Goal: Information Seeking & Learning: Learn about a topic

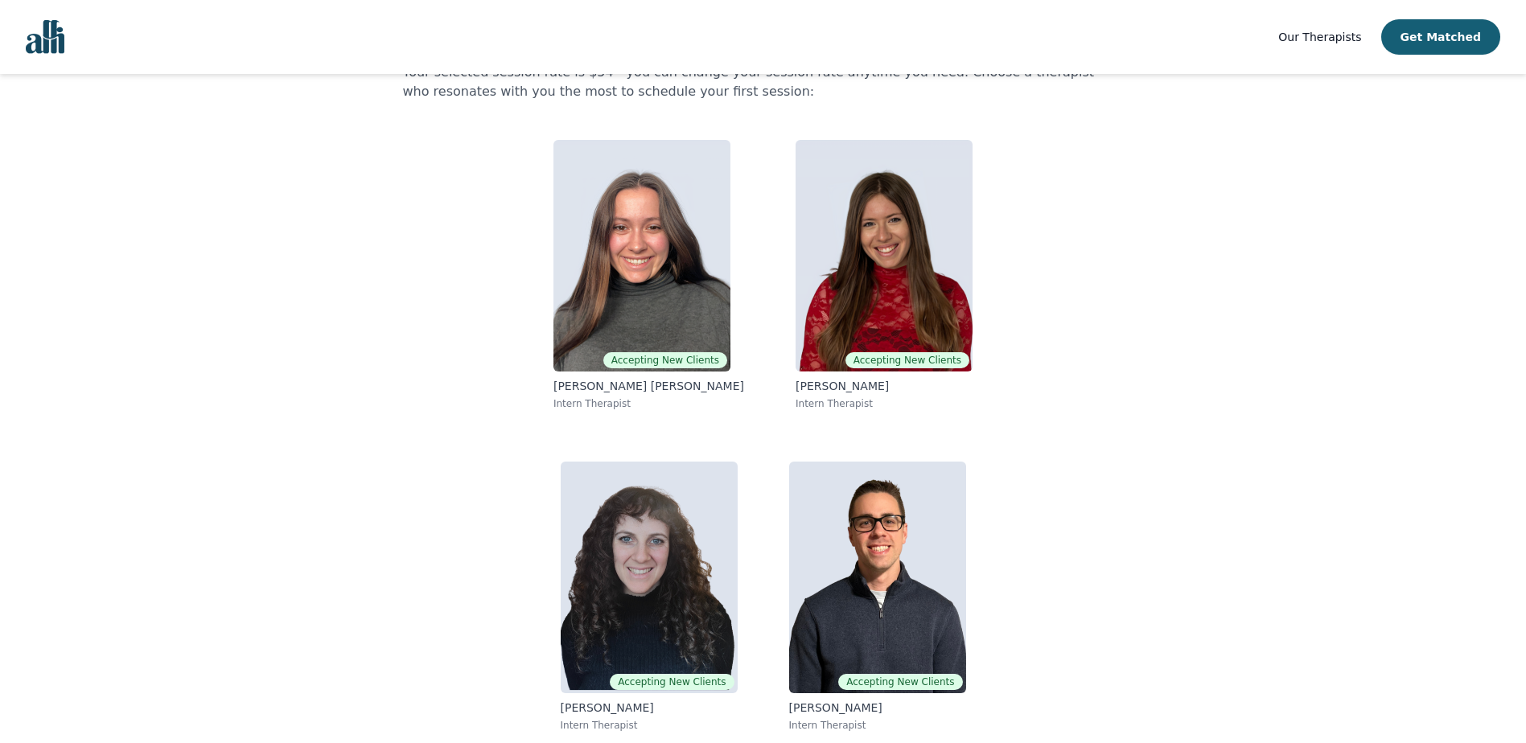
scroll to position [97, 0]
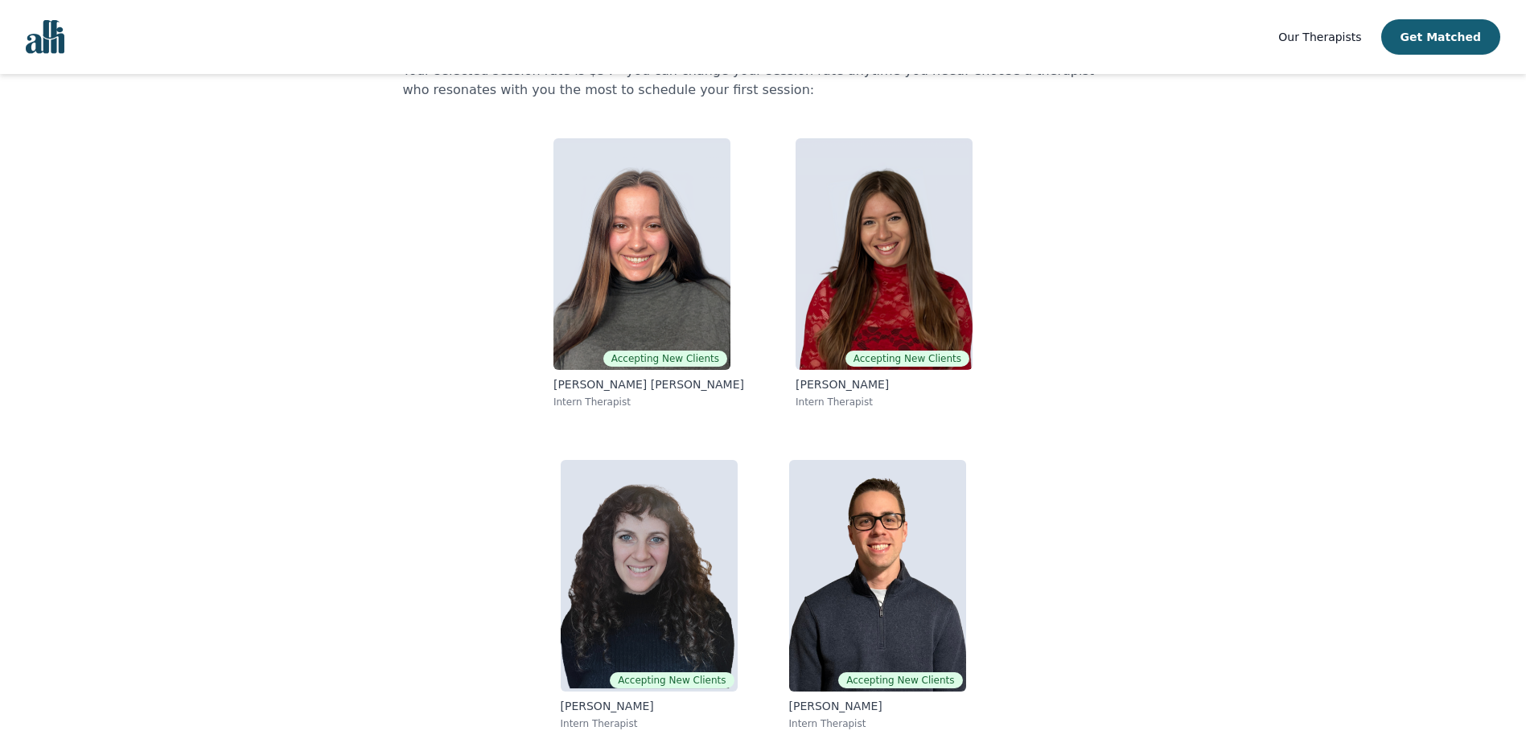
click at [426, 334] on div "[PERSON_NAME], here are your matched resident therapists. Your selected session…" at bounding box center [763, 386] width 721 height 714
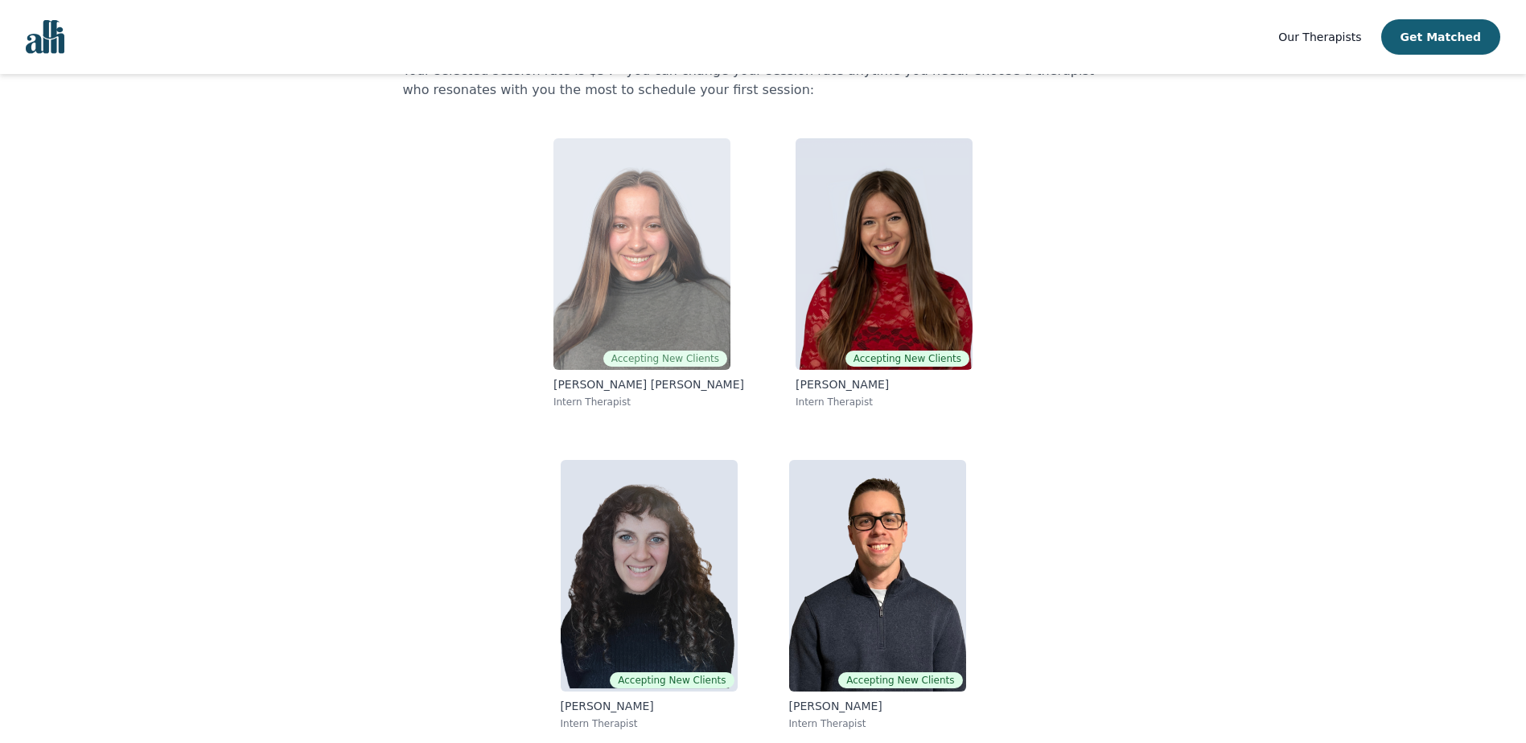
click at [656, 358] on span "Accepting New Clients" at bounding box center [665, 359] width 124 height 16
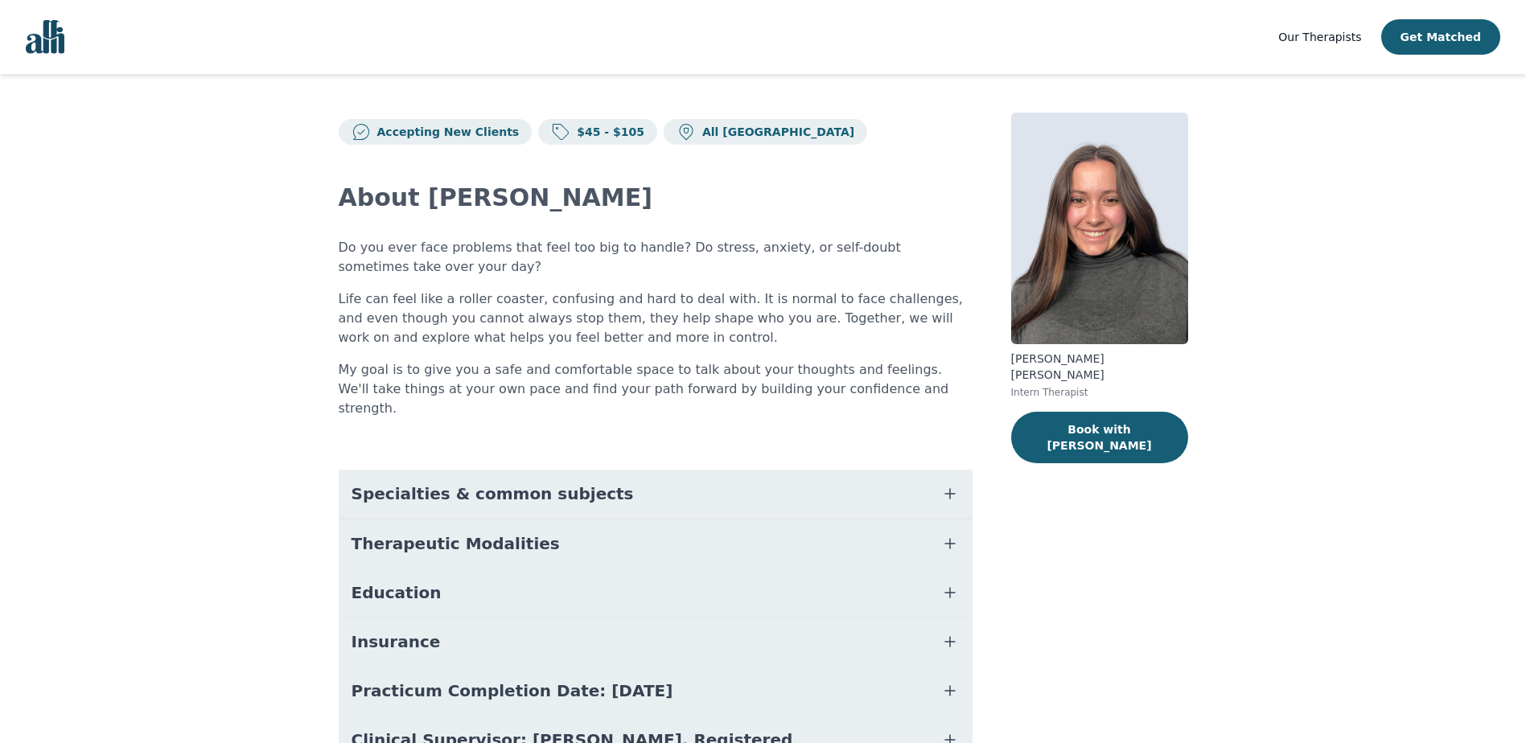
click at [653, 474] on button "Specialties & common subjects" at bounding box center [656, 494] width 634 height 48
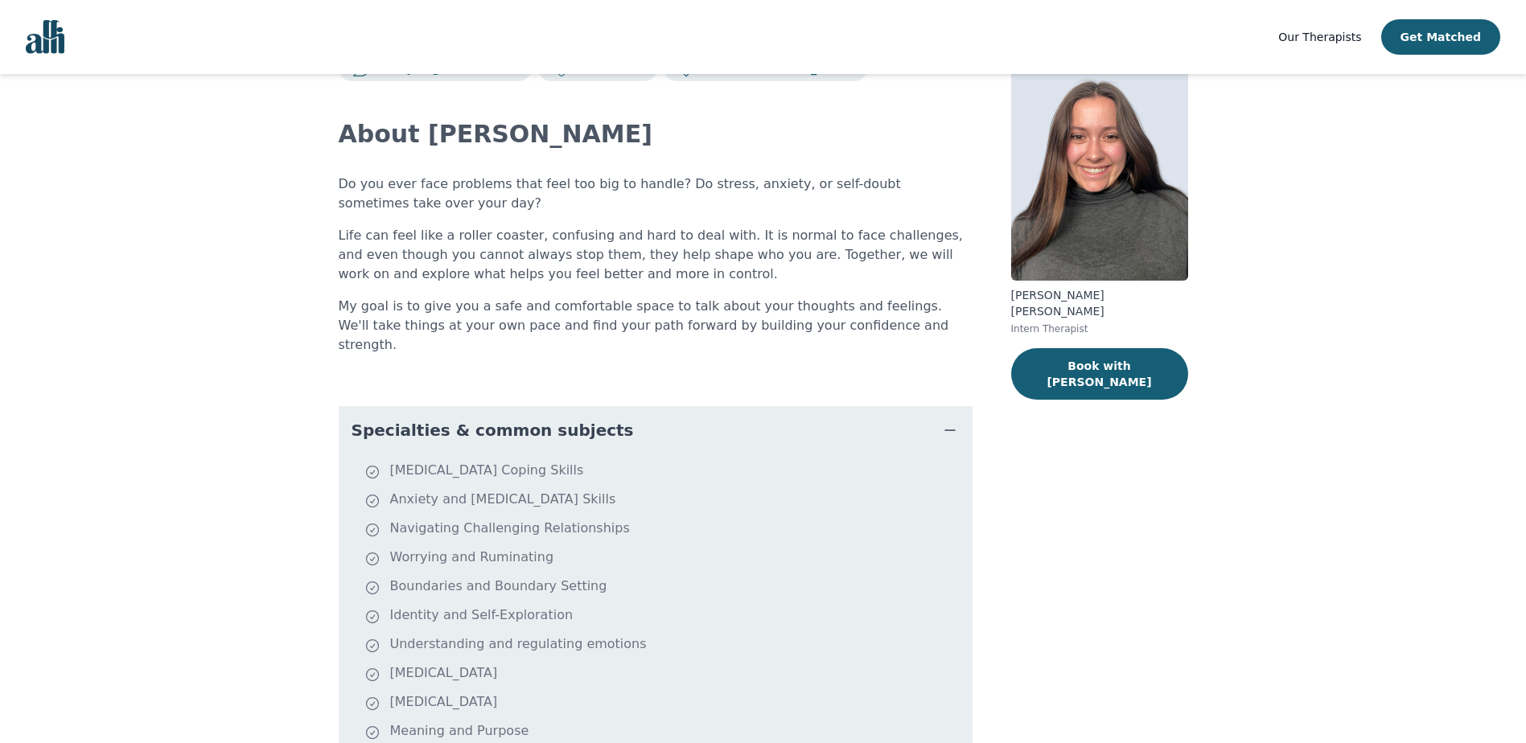
scroll to position [241, 0]
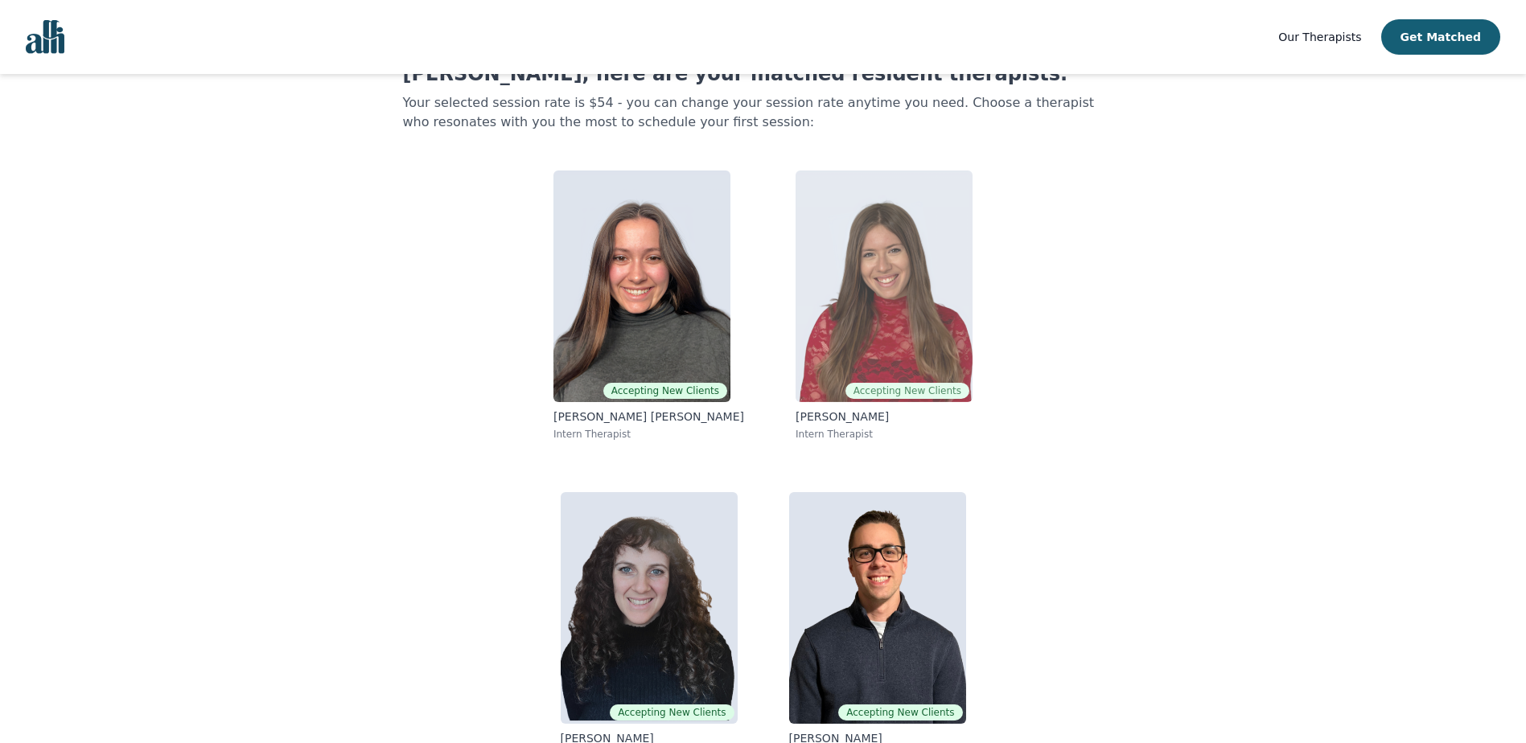
click at [858, 340] on img at bounding box center [884, 287] width 177 height 232
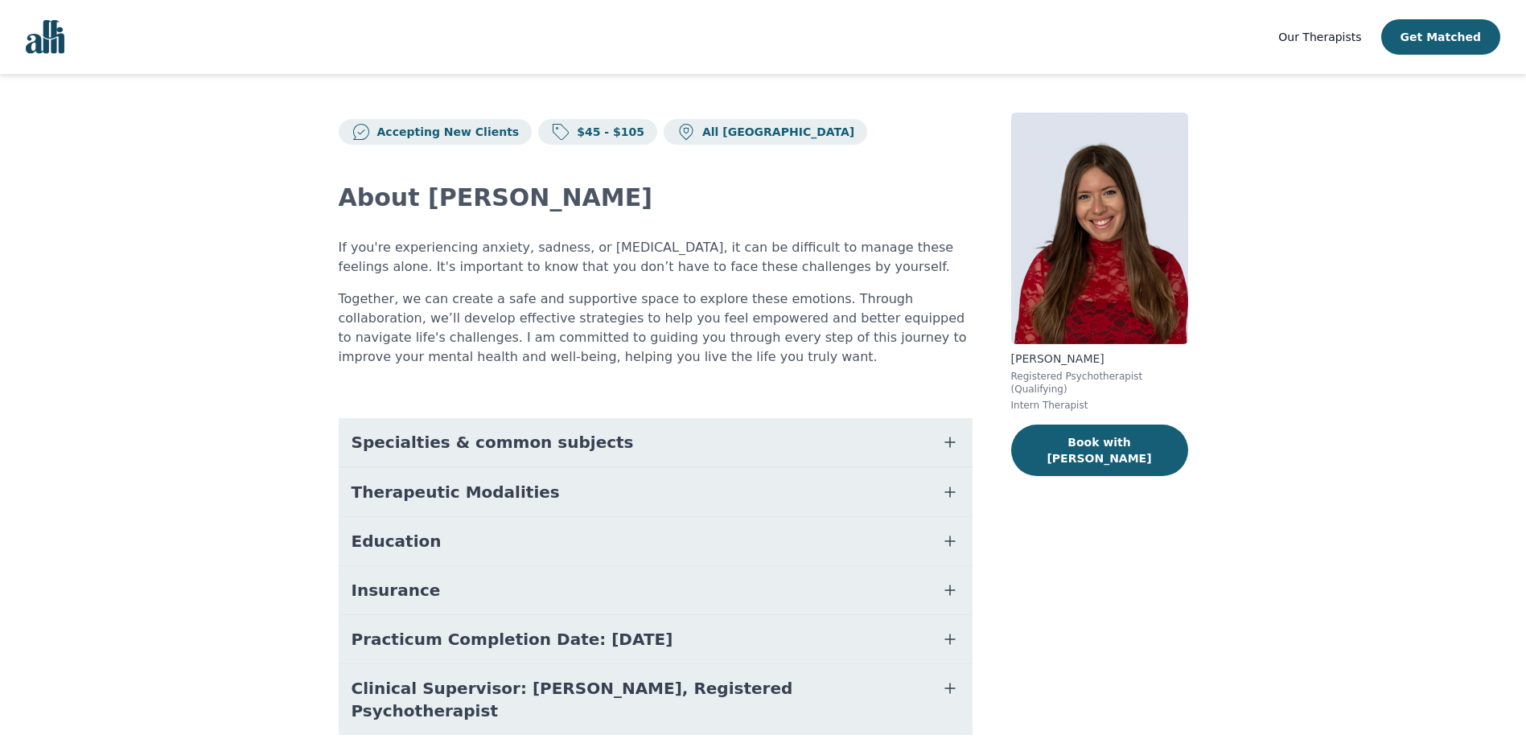
click at [679, 438] on button "Specialties & common subjects" at bounding box center [656, 442] width 634 height 48
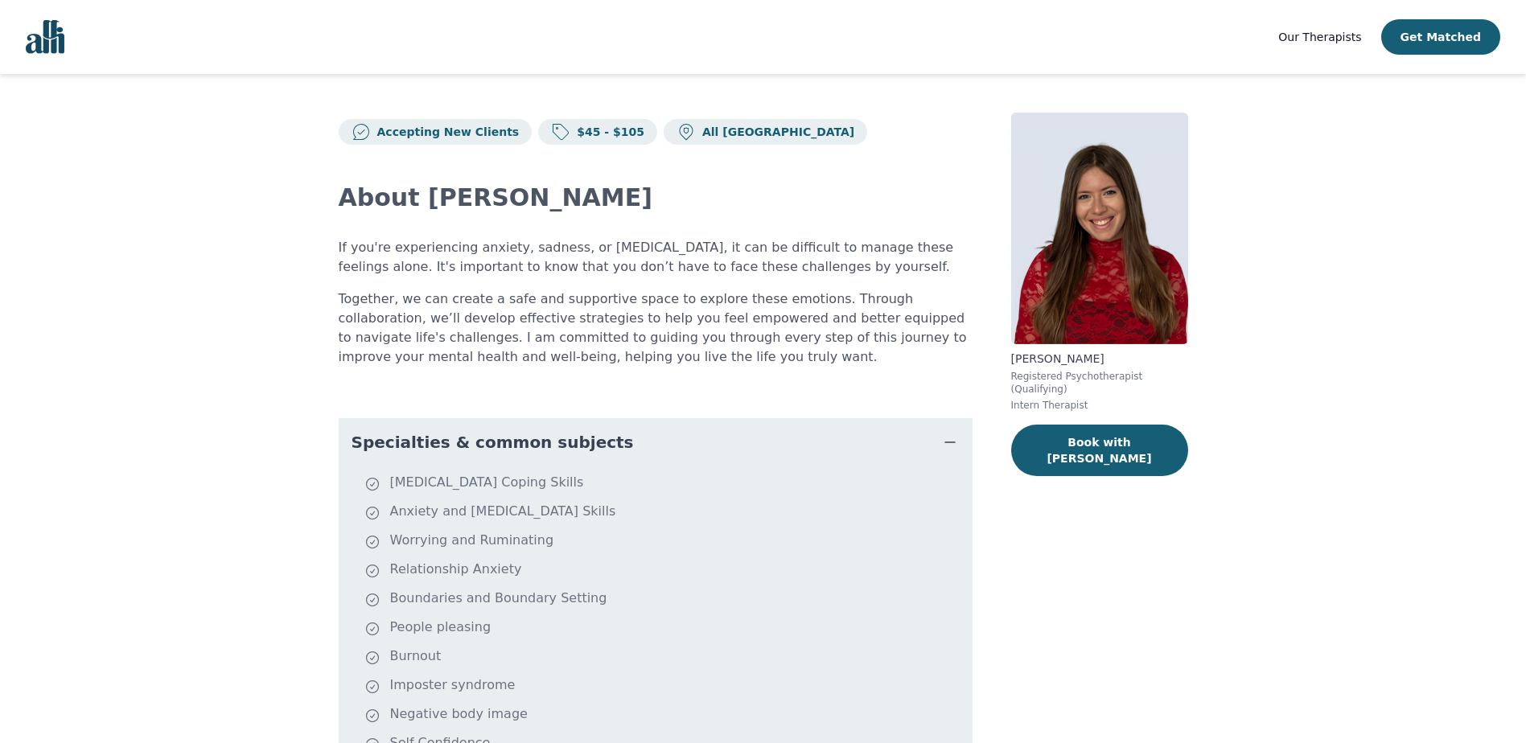
scroll to position [80, 0]
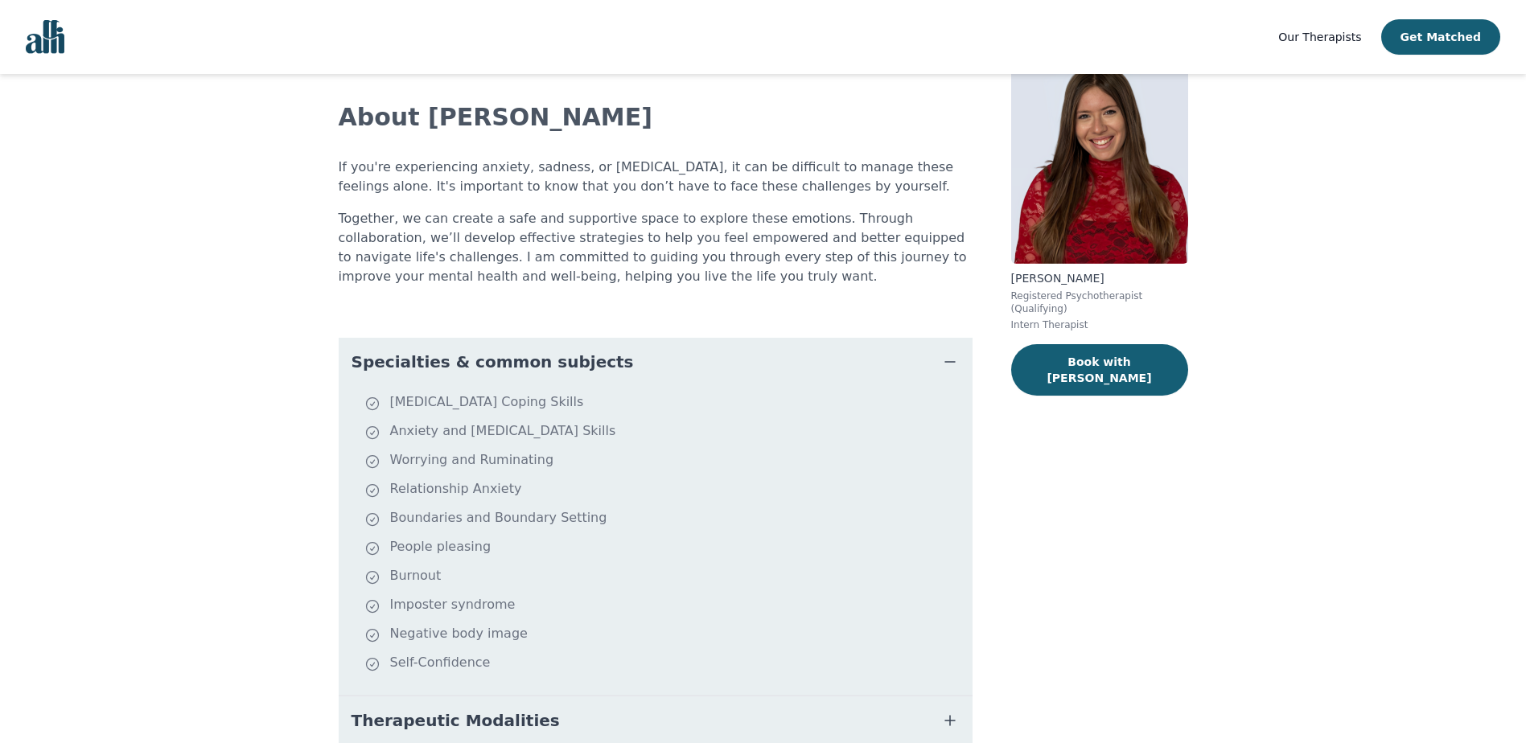
click at [520, 480] on li "Relationship Anxiety" at bounding box center [665, 490] width 602 height 23
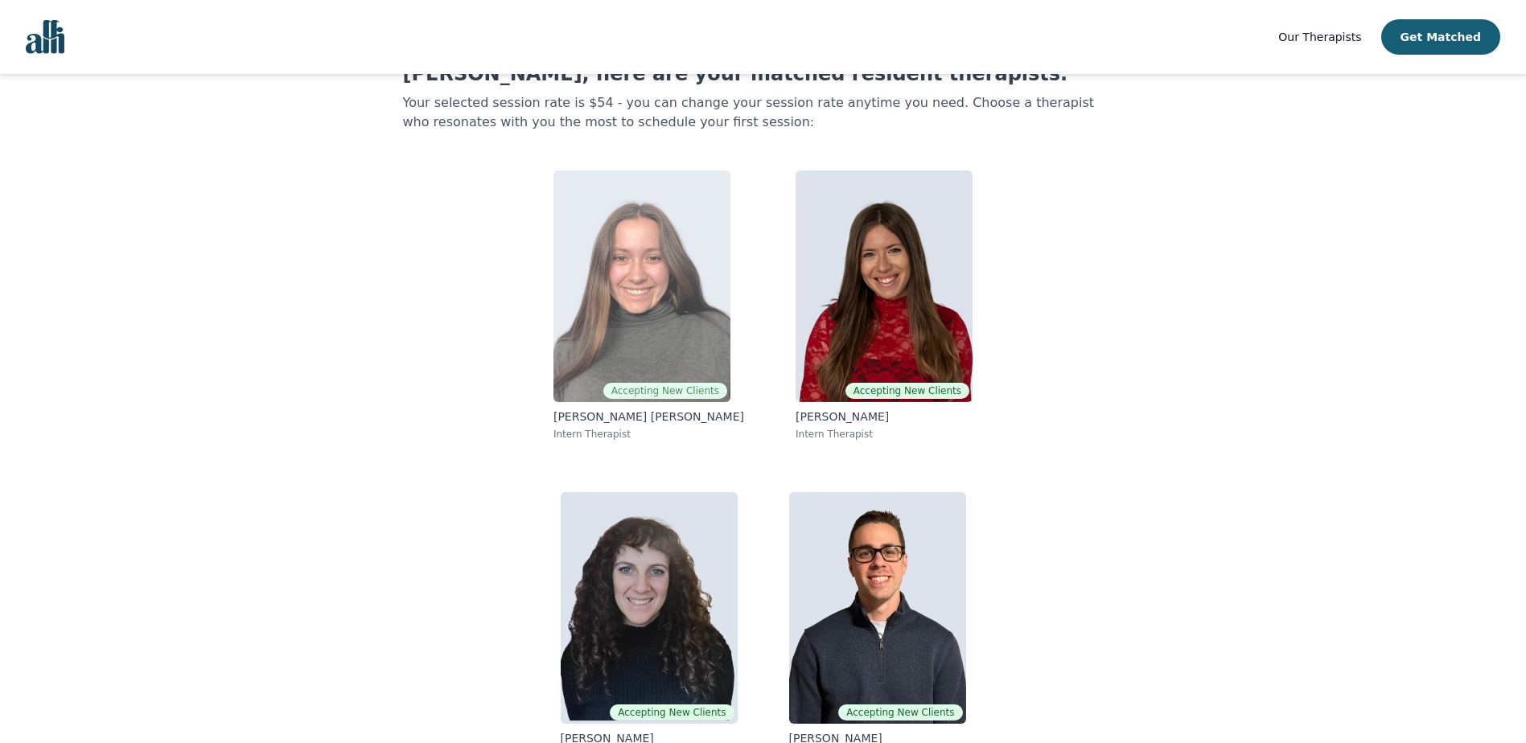
click at [624, 324] on img at bounding box center [642, 287] width 177 height 232
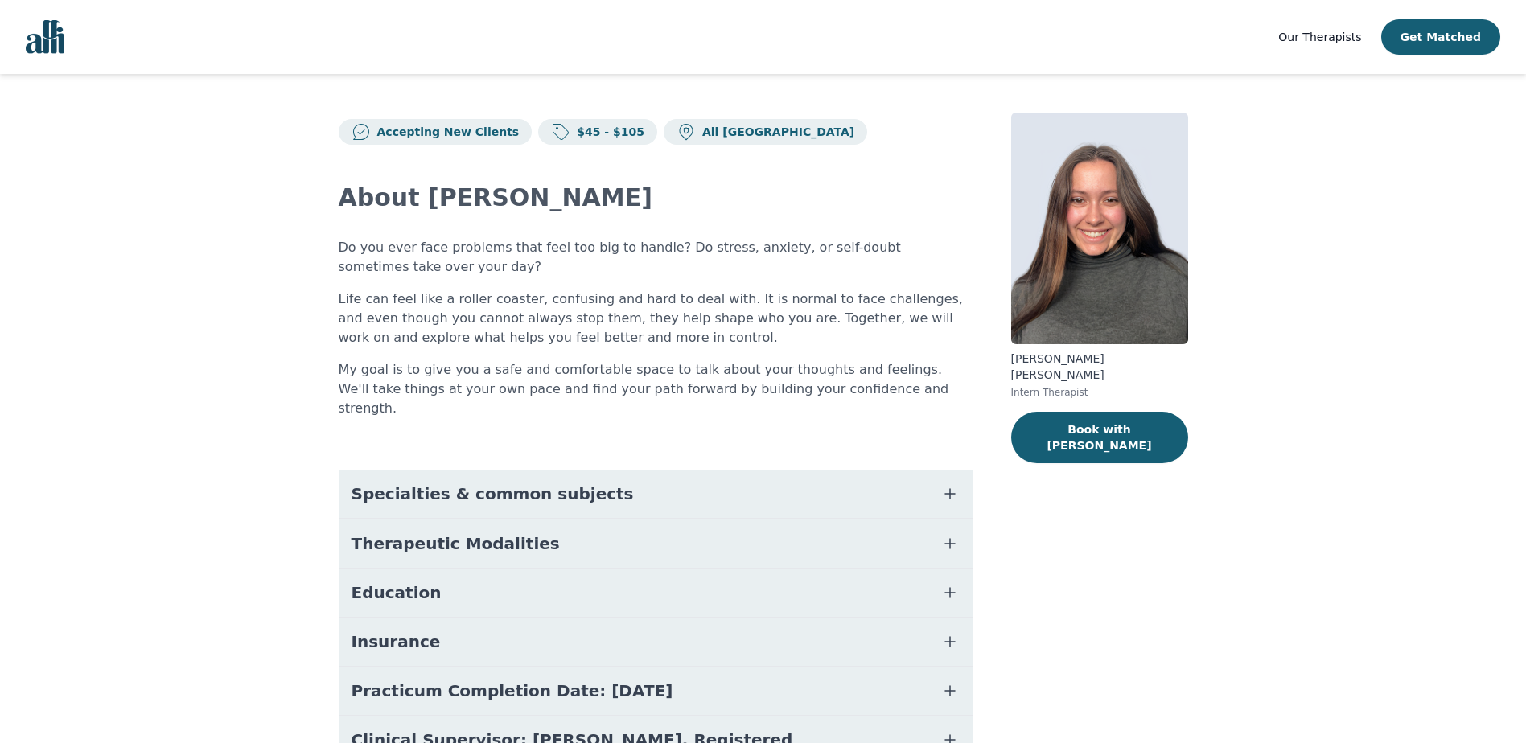
click at [553, 483] on span "Specialties & common subjects" at bounding box center [493, 494] width 282 height 23
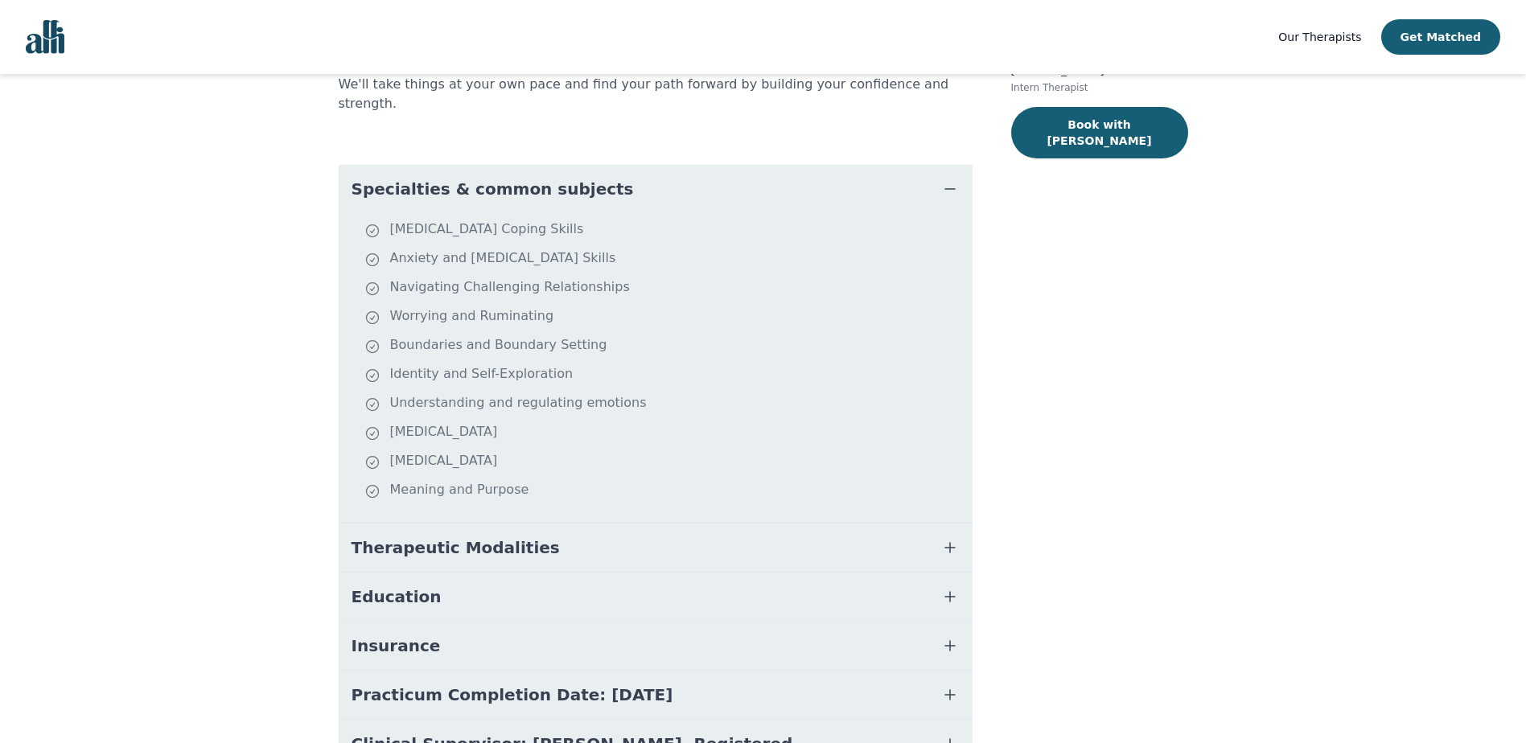
scroll to position [322, 0]
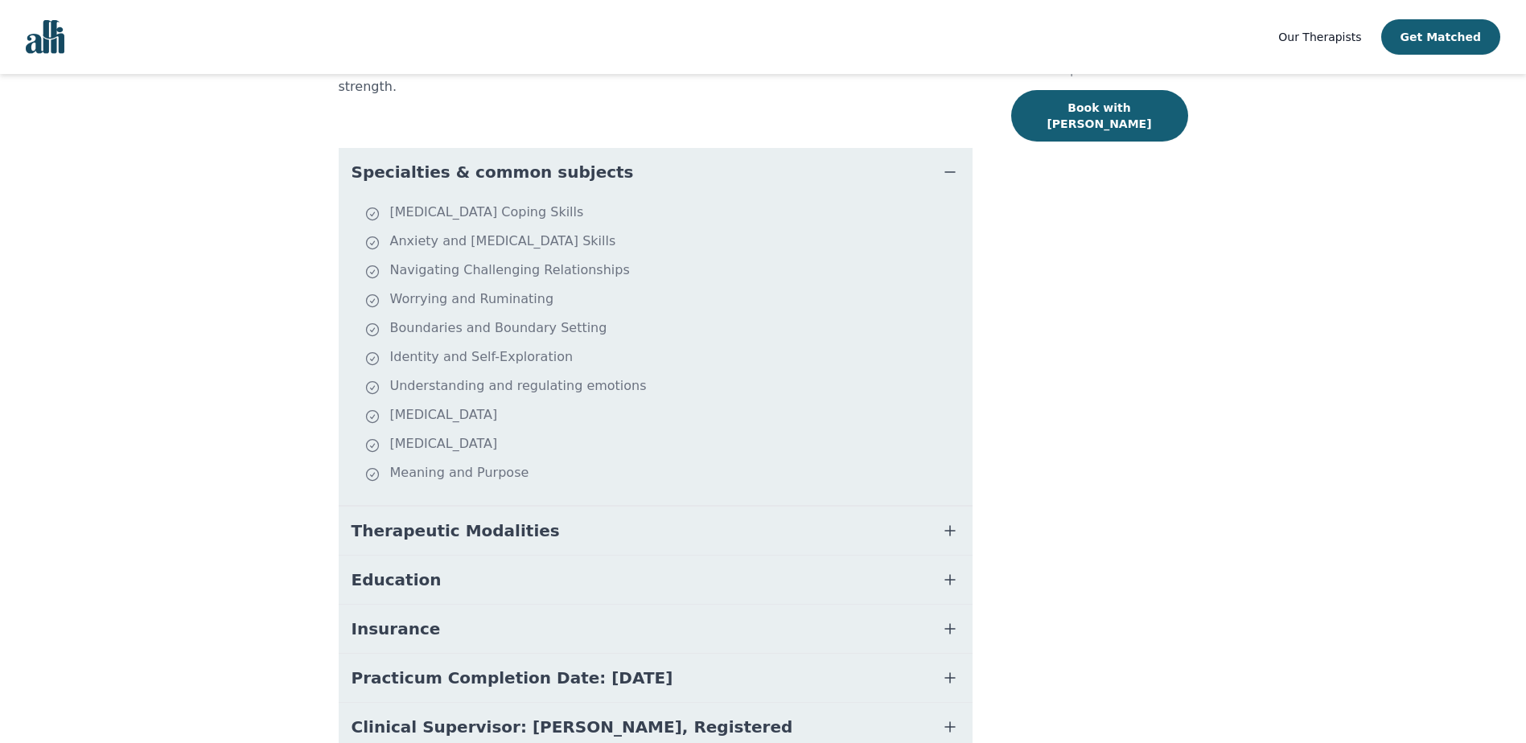
click at [564, 520] on button "Therapeutic Modalities" at bounding box center [656, 531] width 634 height 48
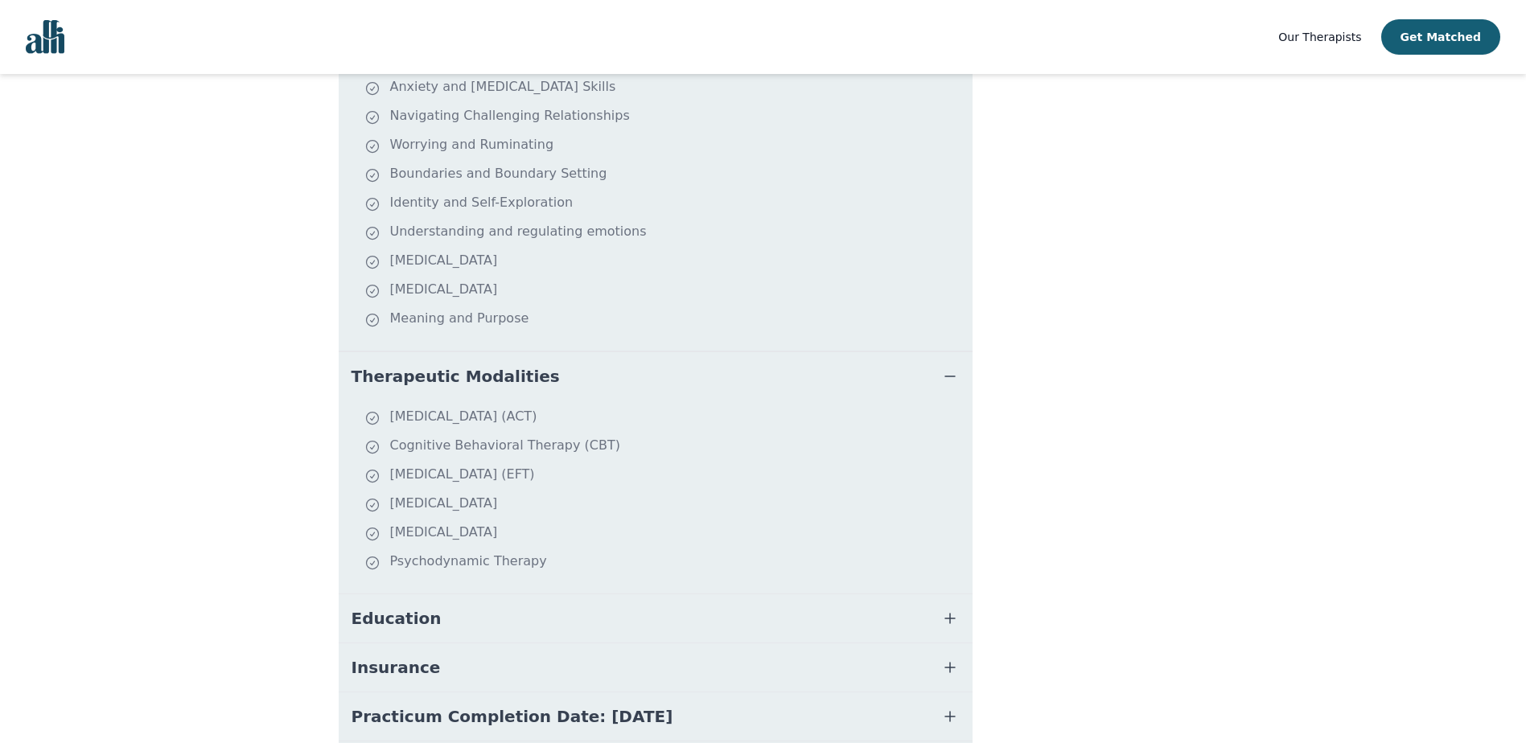
scroll to position [483, 0]
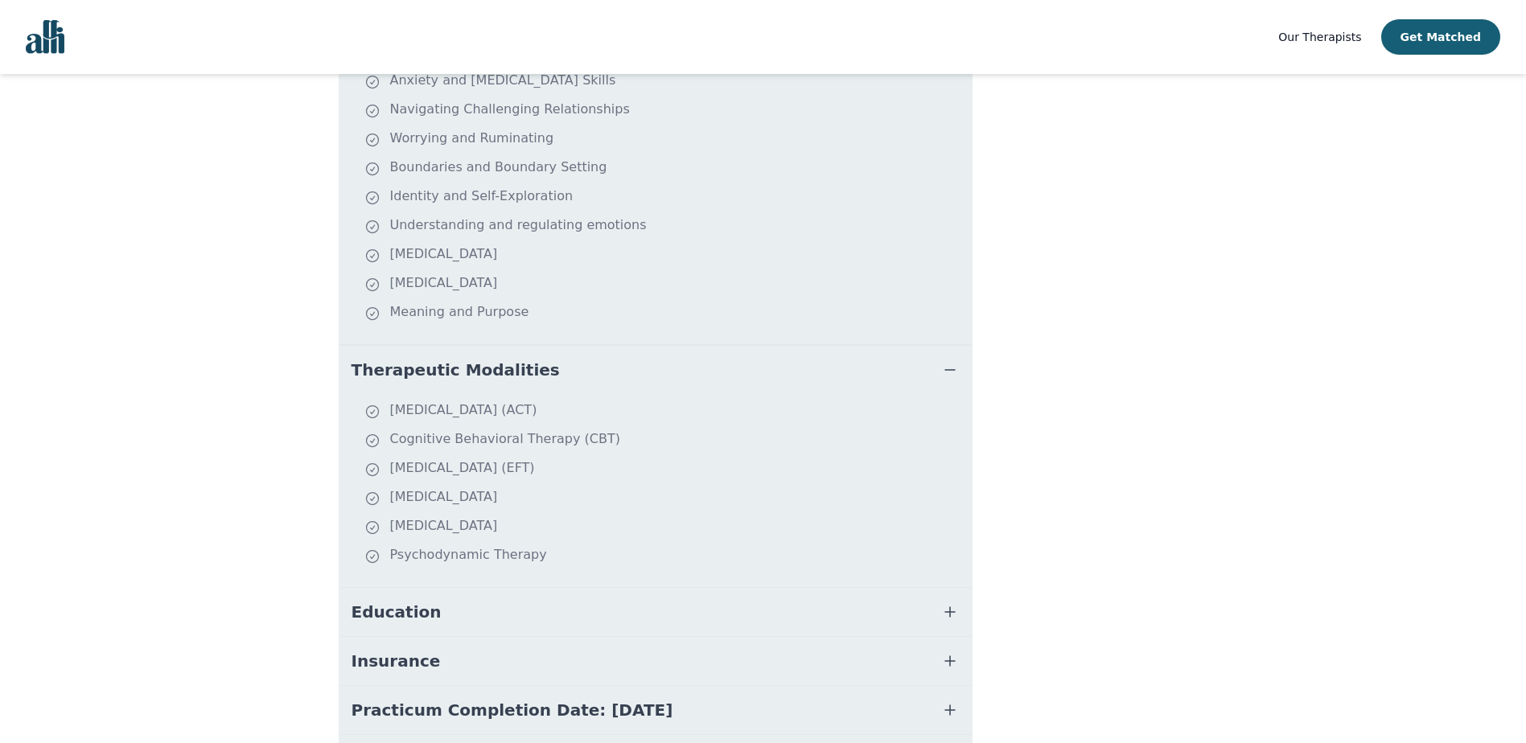
click at [592, 594] on button "Education" at bounding box center [656, 612] width 634 height 48
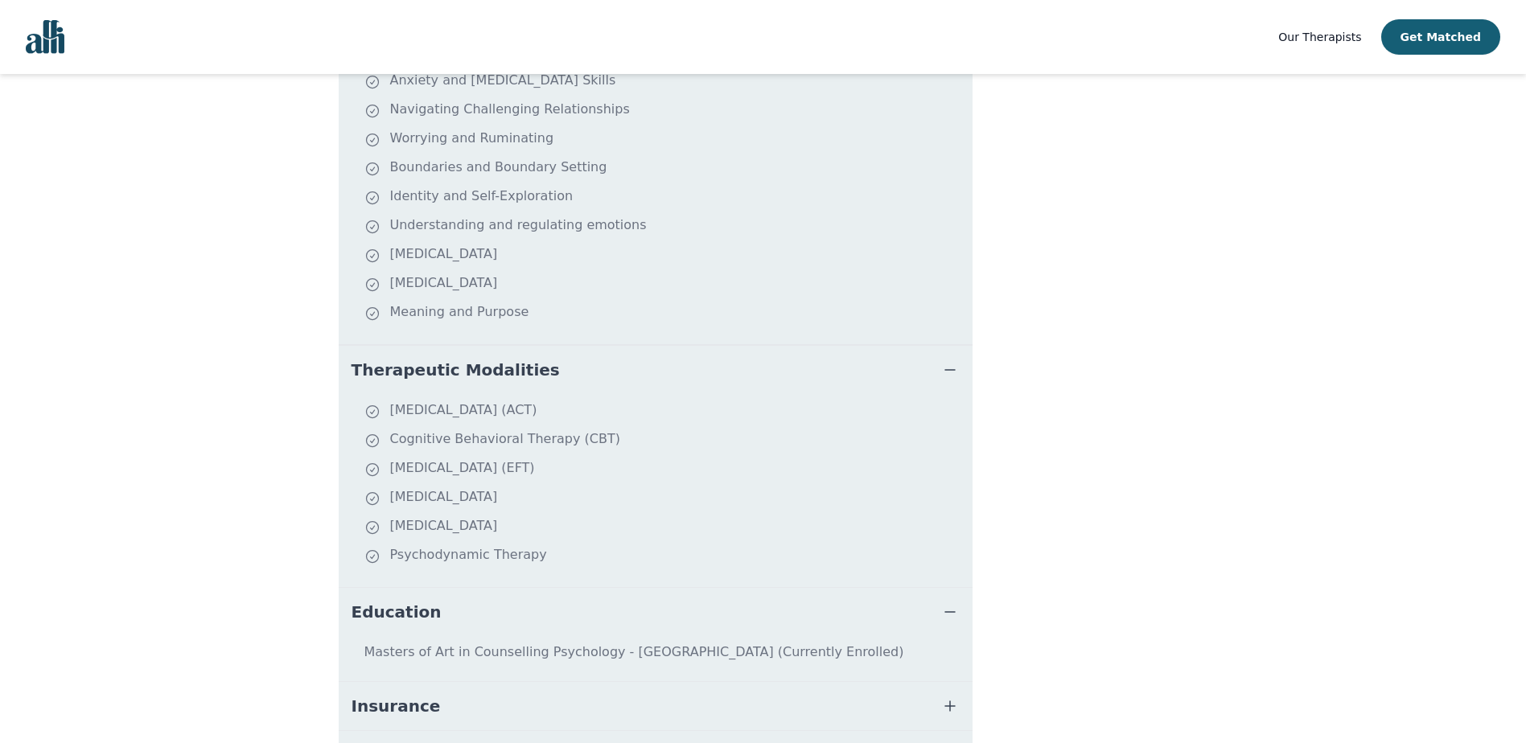
click at [592, 594] on button "Education" at bounding box center [656, 612] width 634 height 48
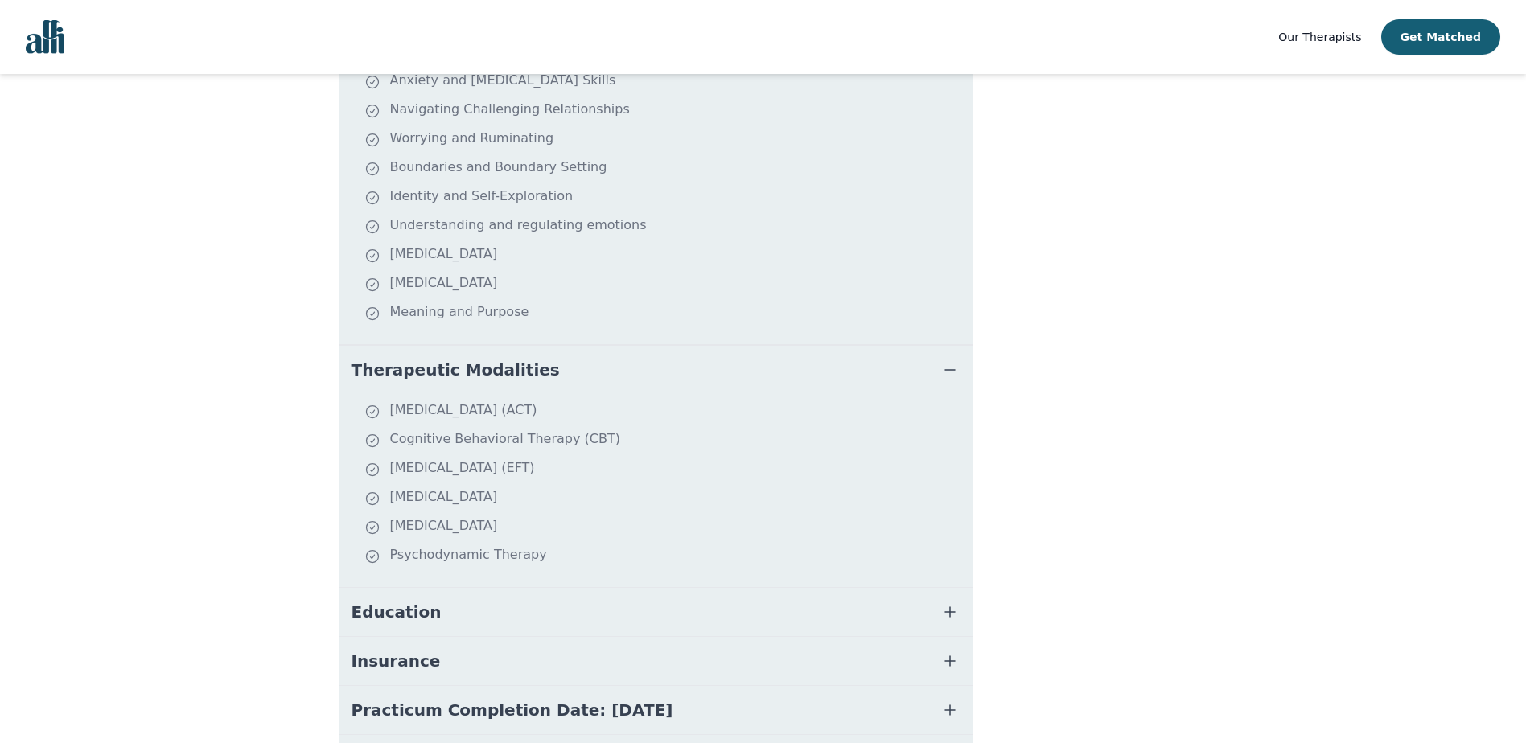
click at [536, 639] on button "Insurance" at bounding box center [656, 661] width 634 height 48
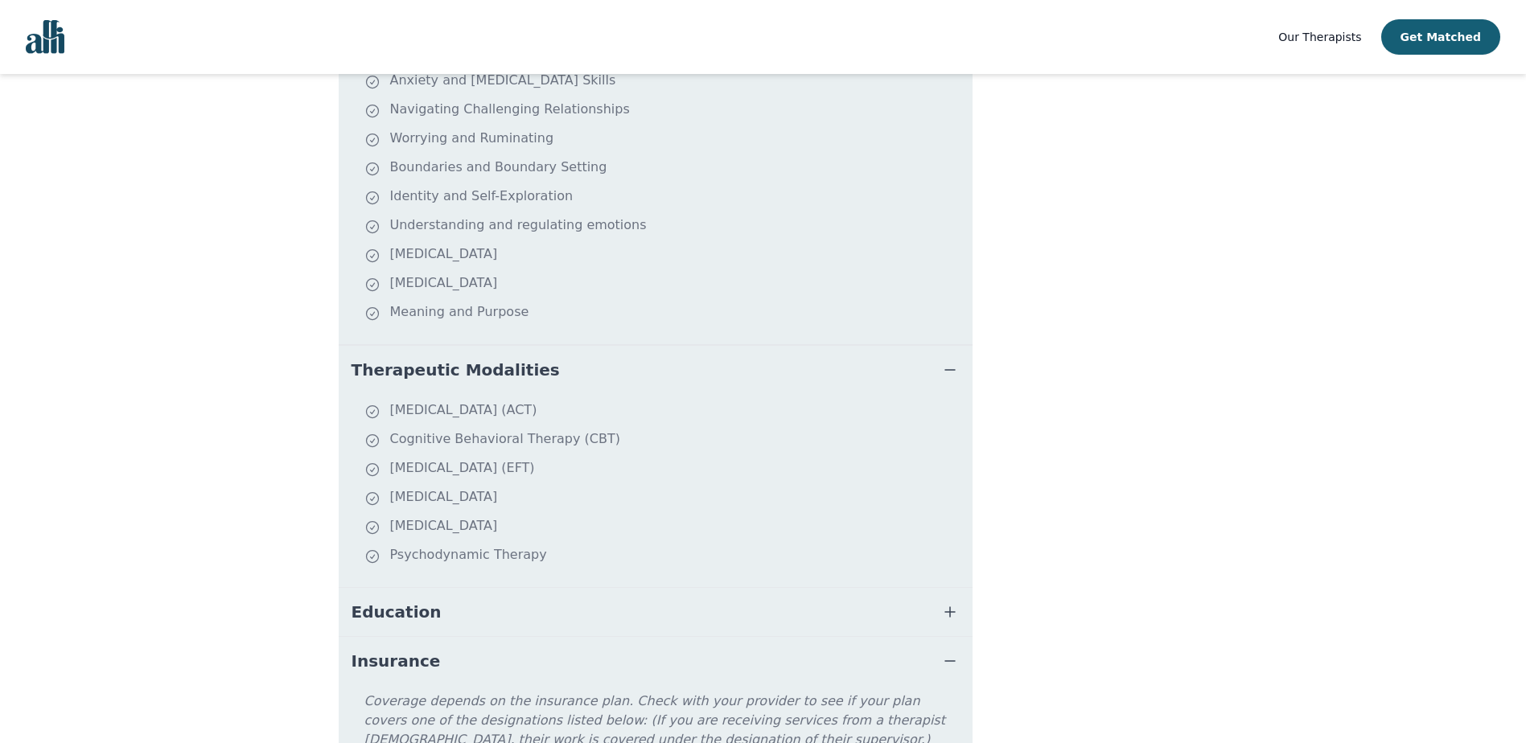
click at [536, 637] on button "Insurance" at bounding box center [656, 661] width 634 height 48
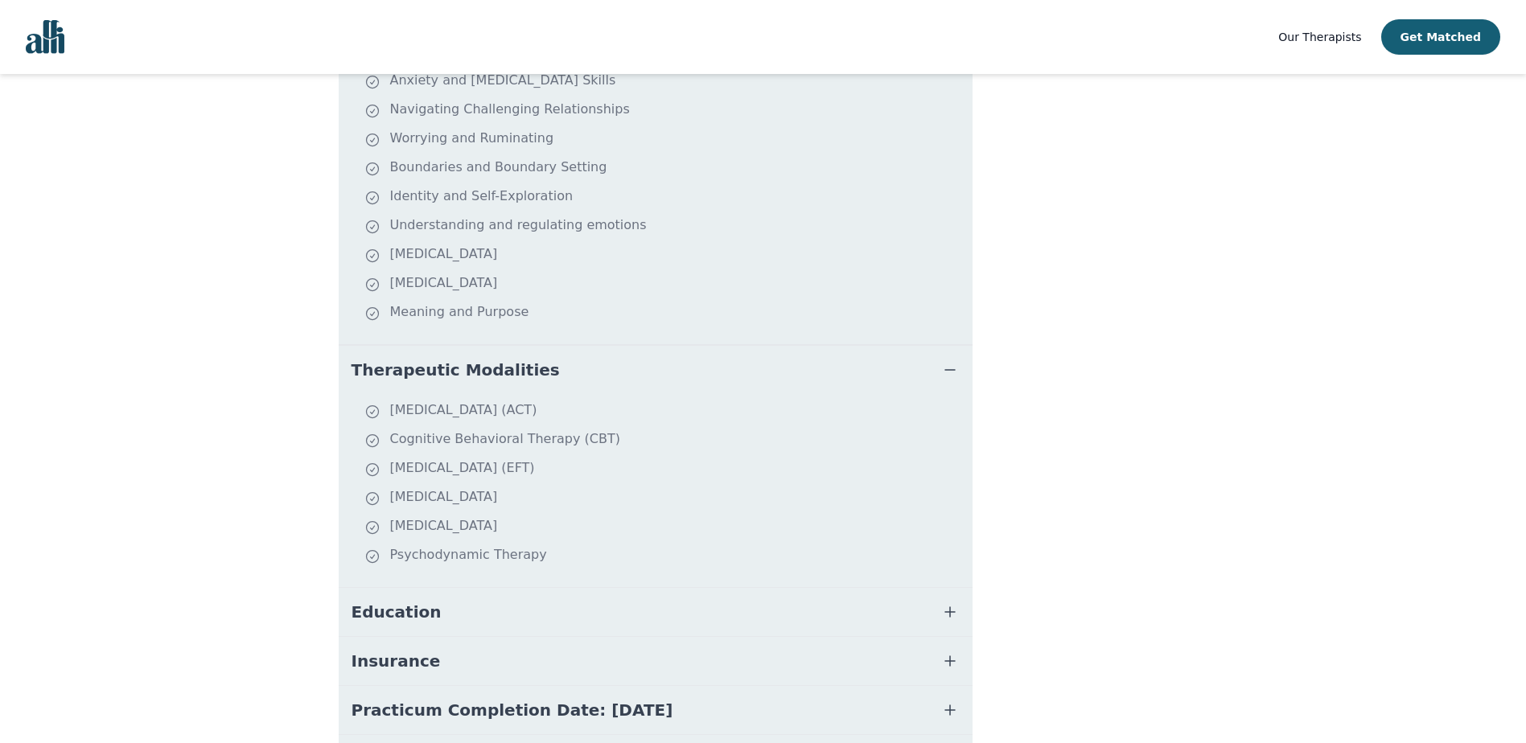
scroll to position [563, 0]
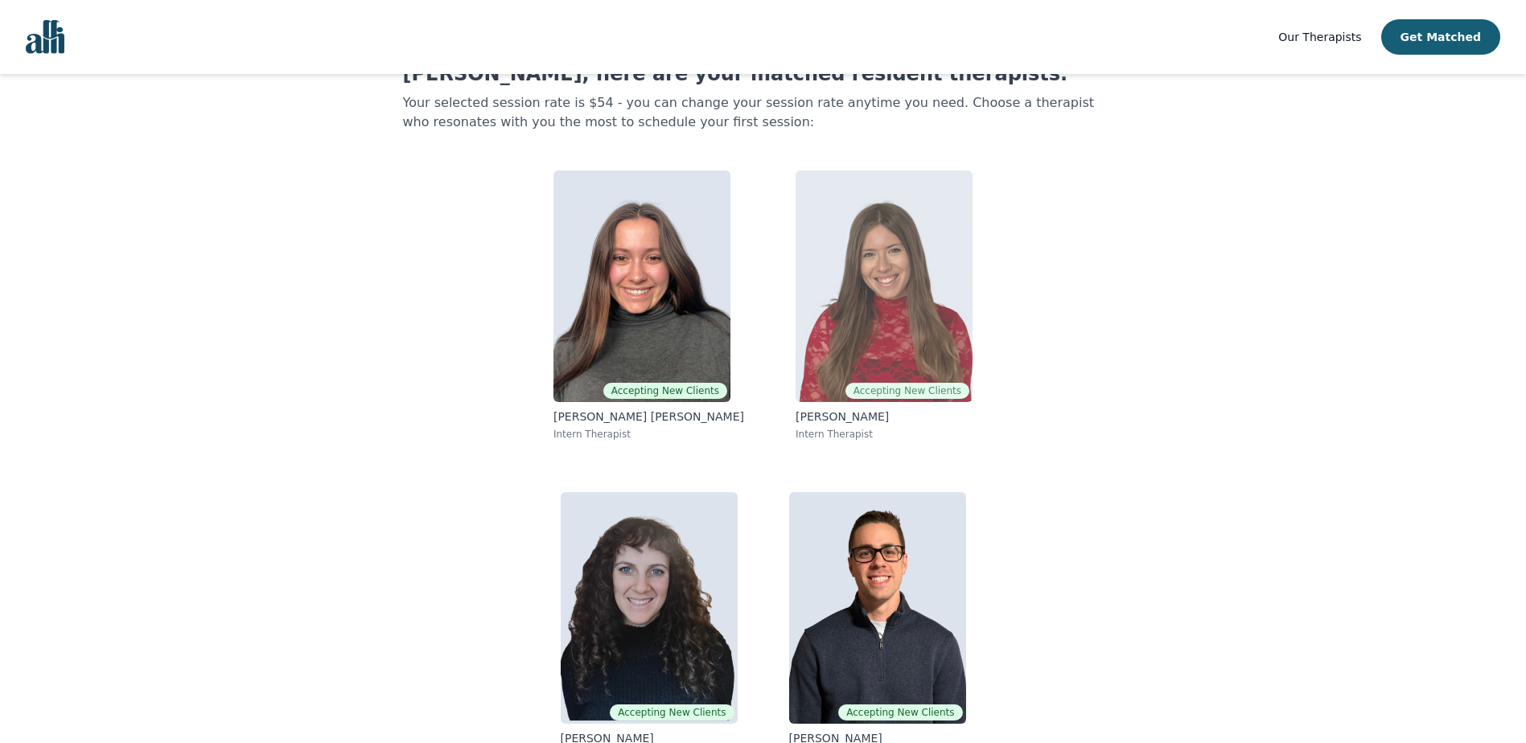
click at [854, 353] on img at bounding box center [884, 287] width 177 height 232
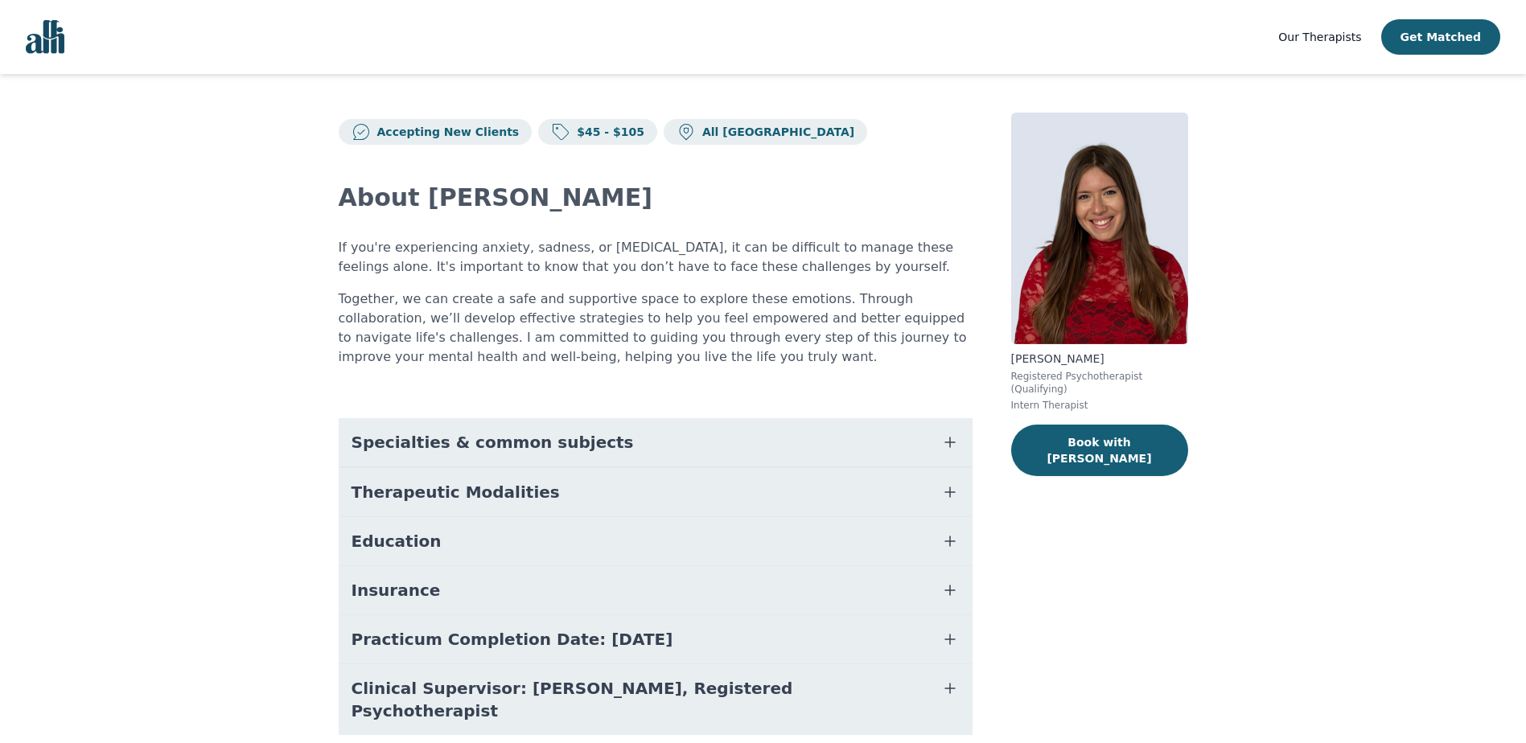
click at [640, 489] on button "Therapeutic Modalities" at bounding box center [656, 492] width 634 height 48
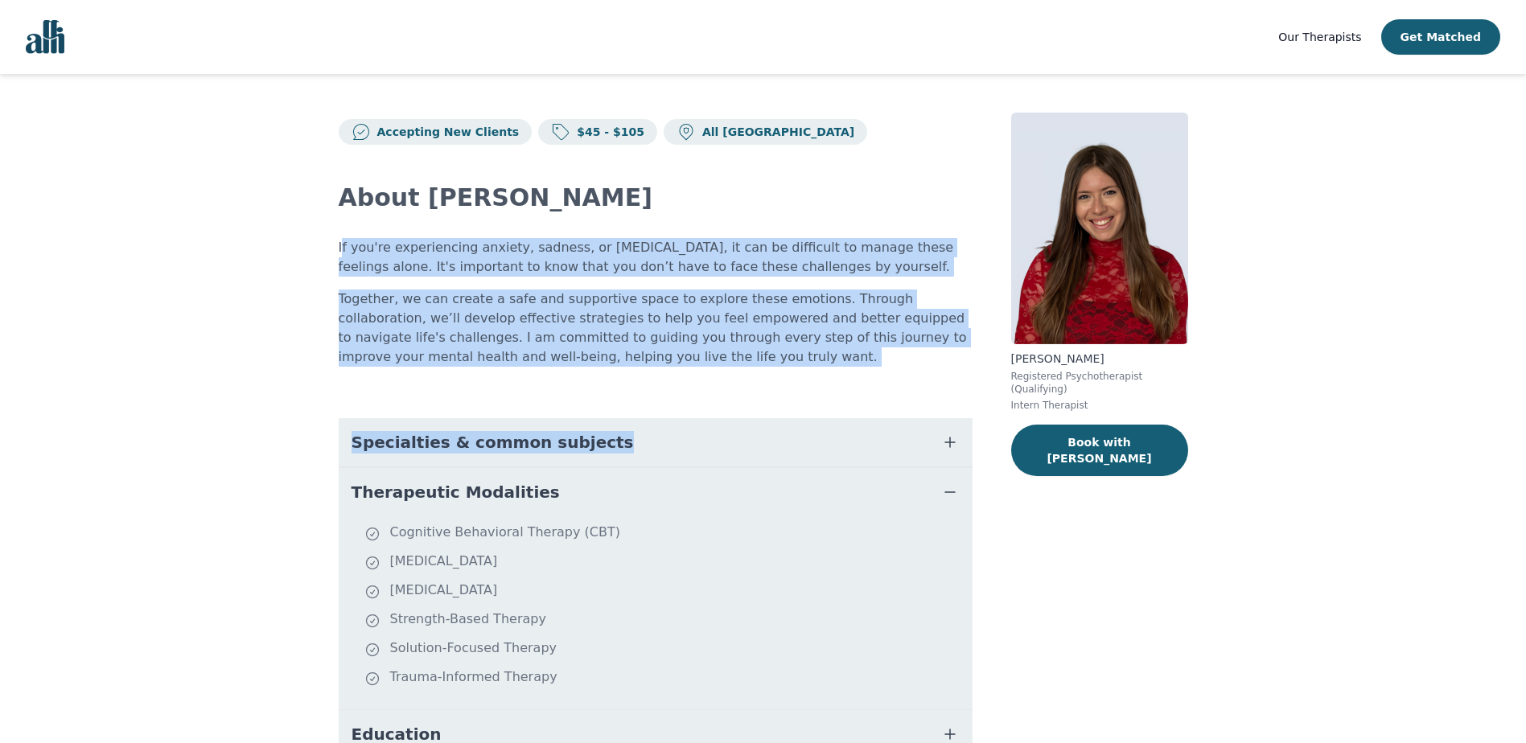
drag, startPoint x: 381, startPoint y: 278, endPoint x: 695, endPoint y: 374, distance: 328.8
click at [695, 374] on div "About [PERSON_NAME] If you're experiencing anxiety, sadness, or [MEDICAL_DATA],…" at bounding box center [656, 556] width 634 height 822
click at [694, 374] on div "About [PERSON_NAME] If you're experiencing anxiety, sadness, or [MEDICAL_DATA],…" at bounding box center [656, 556] width 634 height 822
click at [621, 379] on div "About [PERSON_NAME] If you're experiencing anxiety, sadness, or [MEDICAL_DATA],…" at bounding box center [656, 556] width 634 height 822
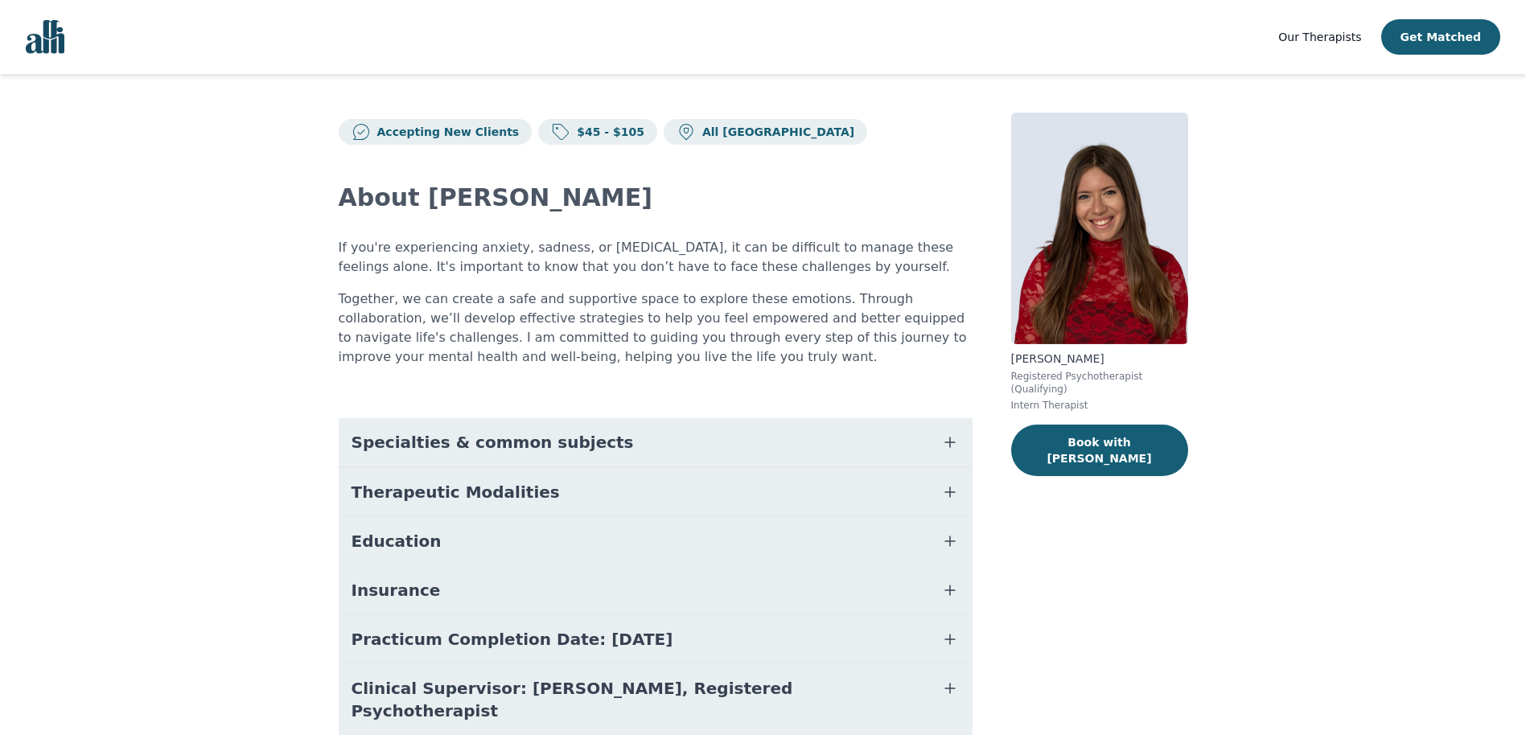
scroll to position [47, 0]
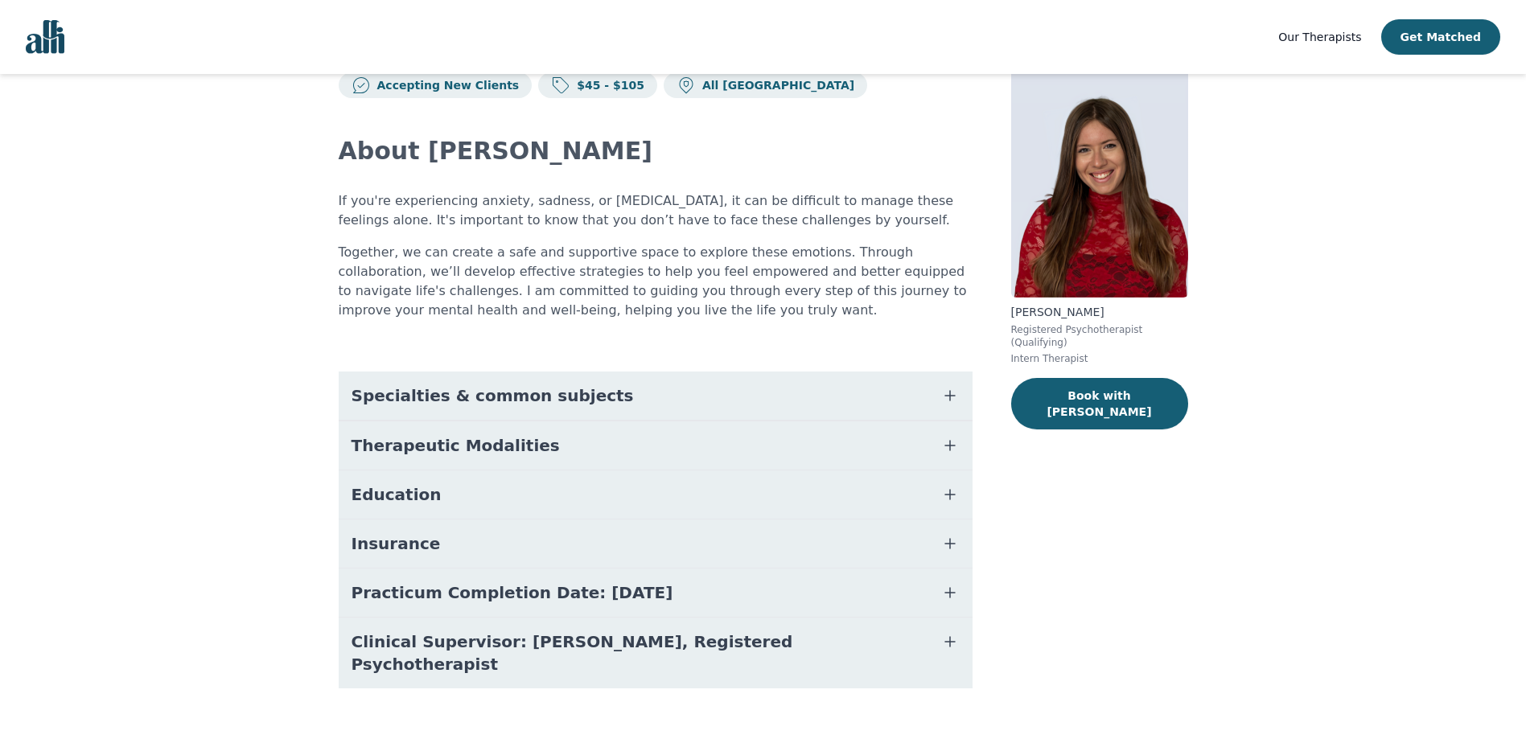
drag, startPoint x: 496, startPoint y: 645, endPoint x: 602, endPoint y: 648, distance: 105.4
click at [602, 650] on span "Clinical Supervisor: [PERSON_NAME], Registered Psychotherapist" at bounding box center [637, 653] width 570 height 45
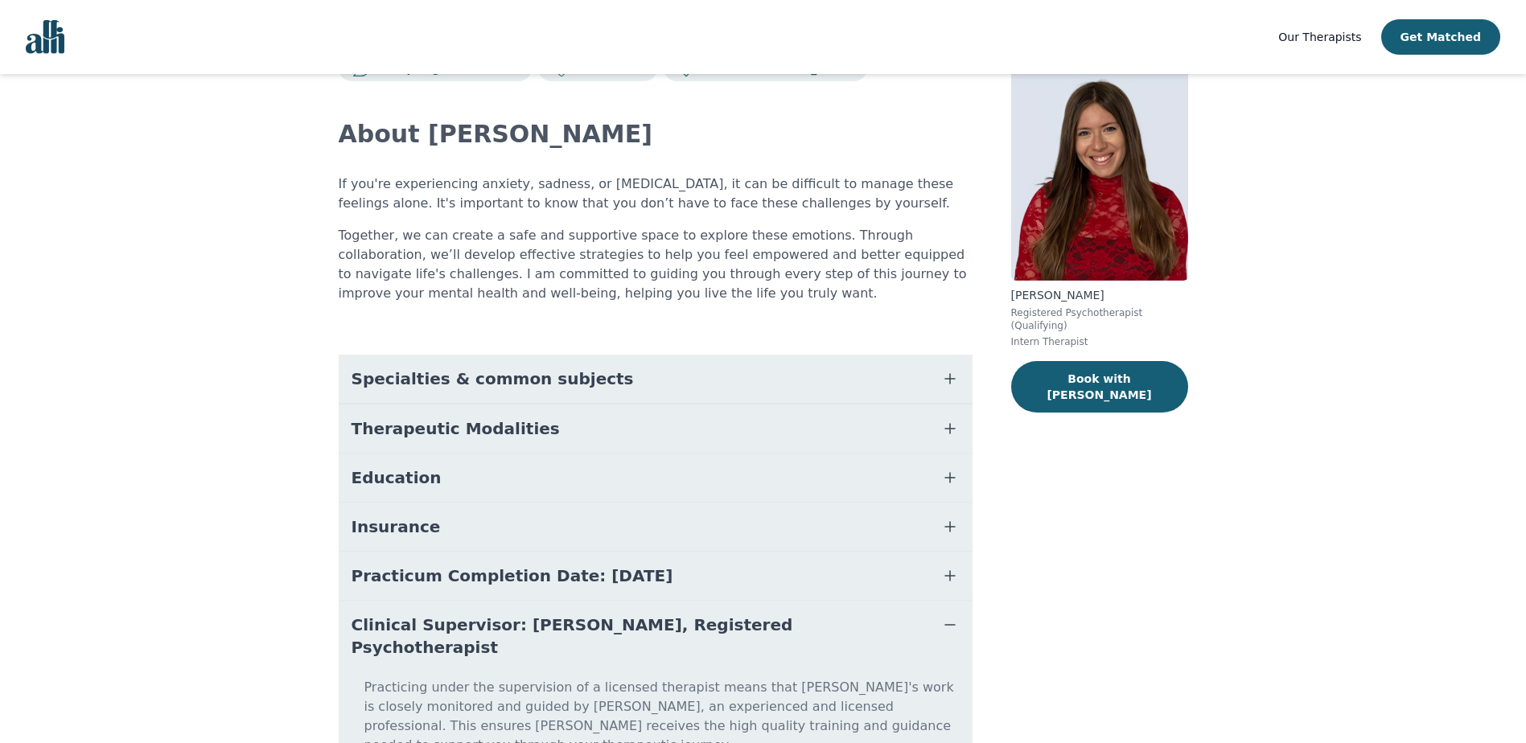
scroll to position [0, 0]
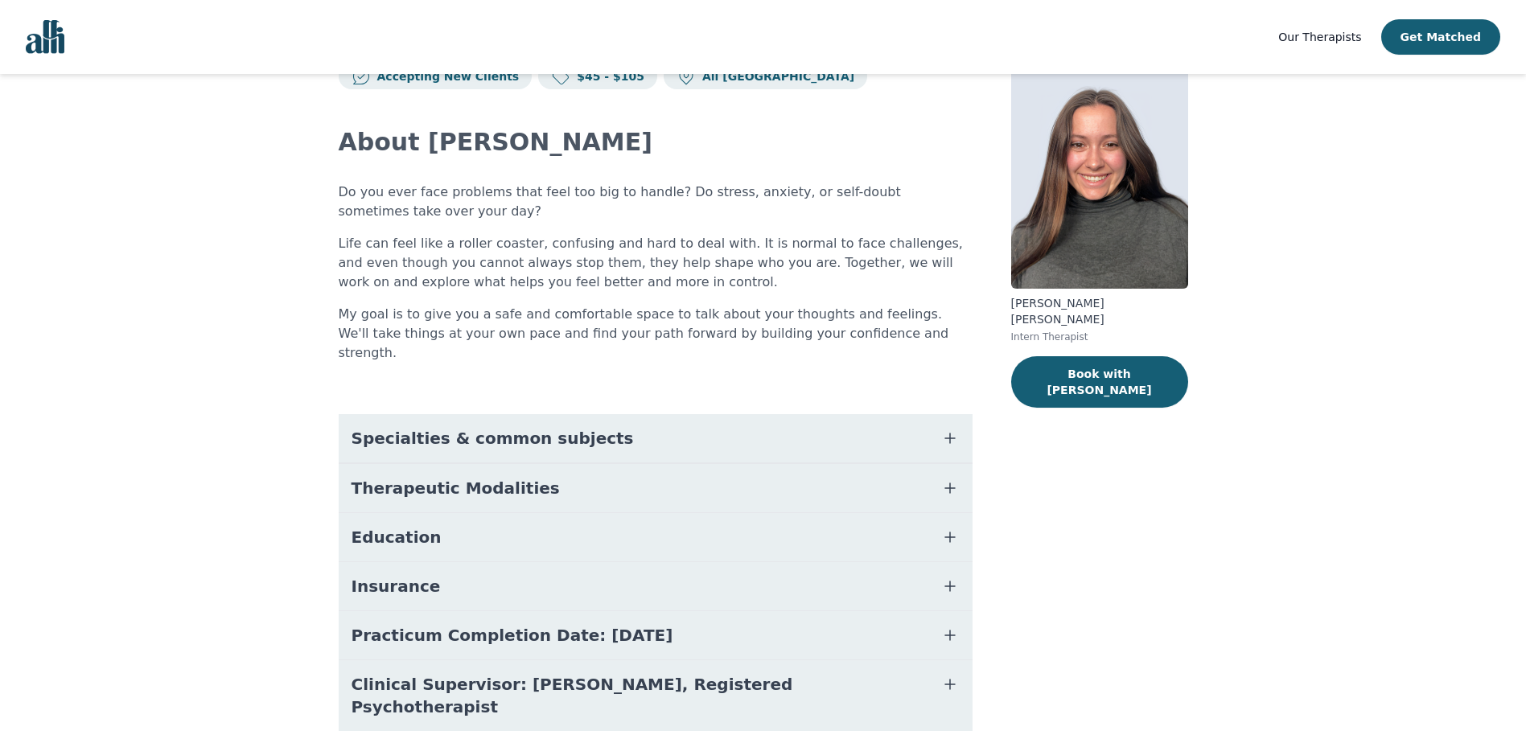
scroll to position [79, 0]
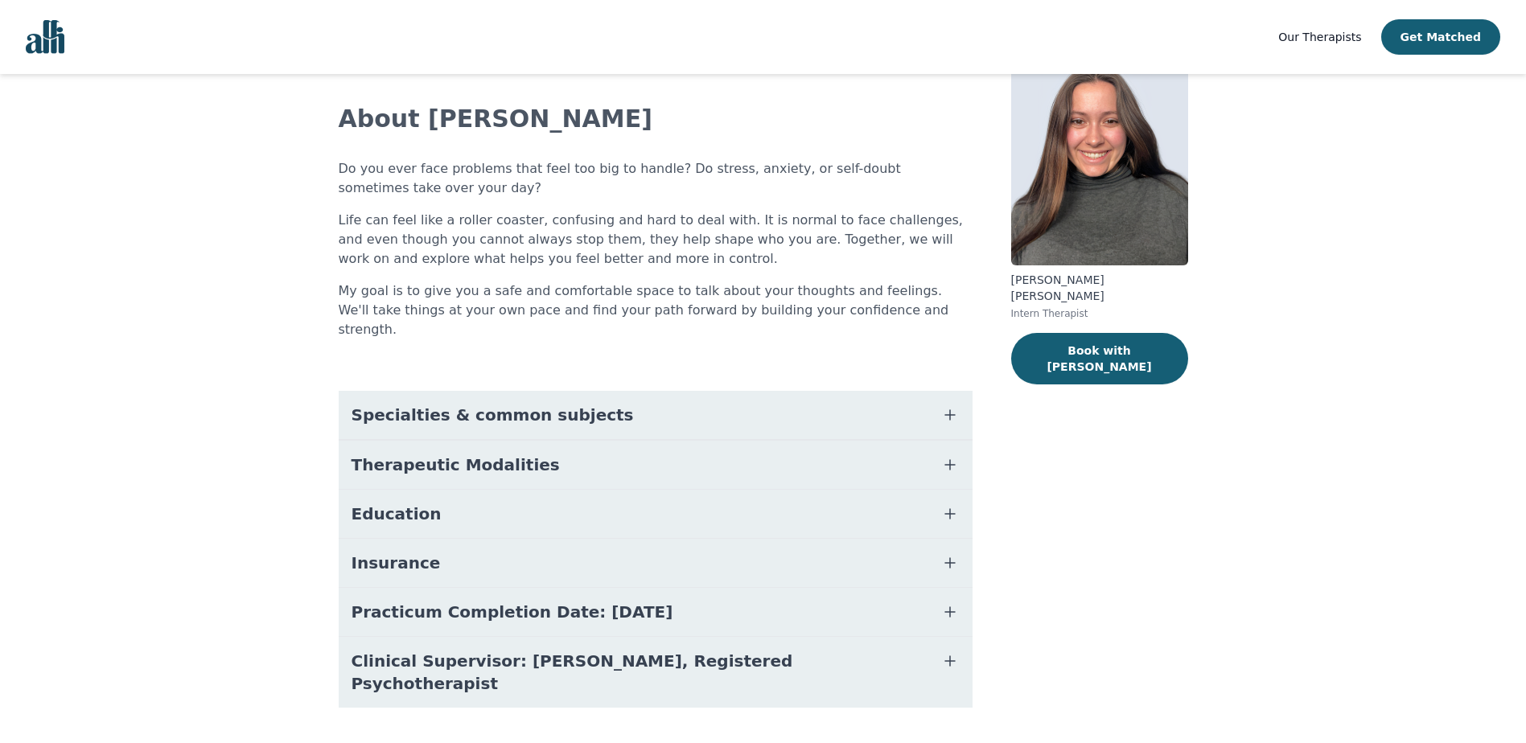
click at [644, 650] on span "Clinical Supervisor: [PERSON_NAME], Registered Psychotherapist" at bounding box center [637, 672] width 570 height 45
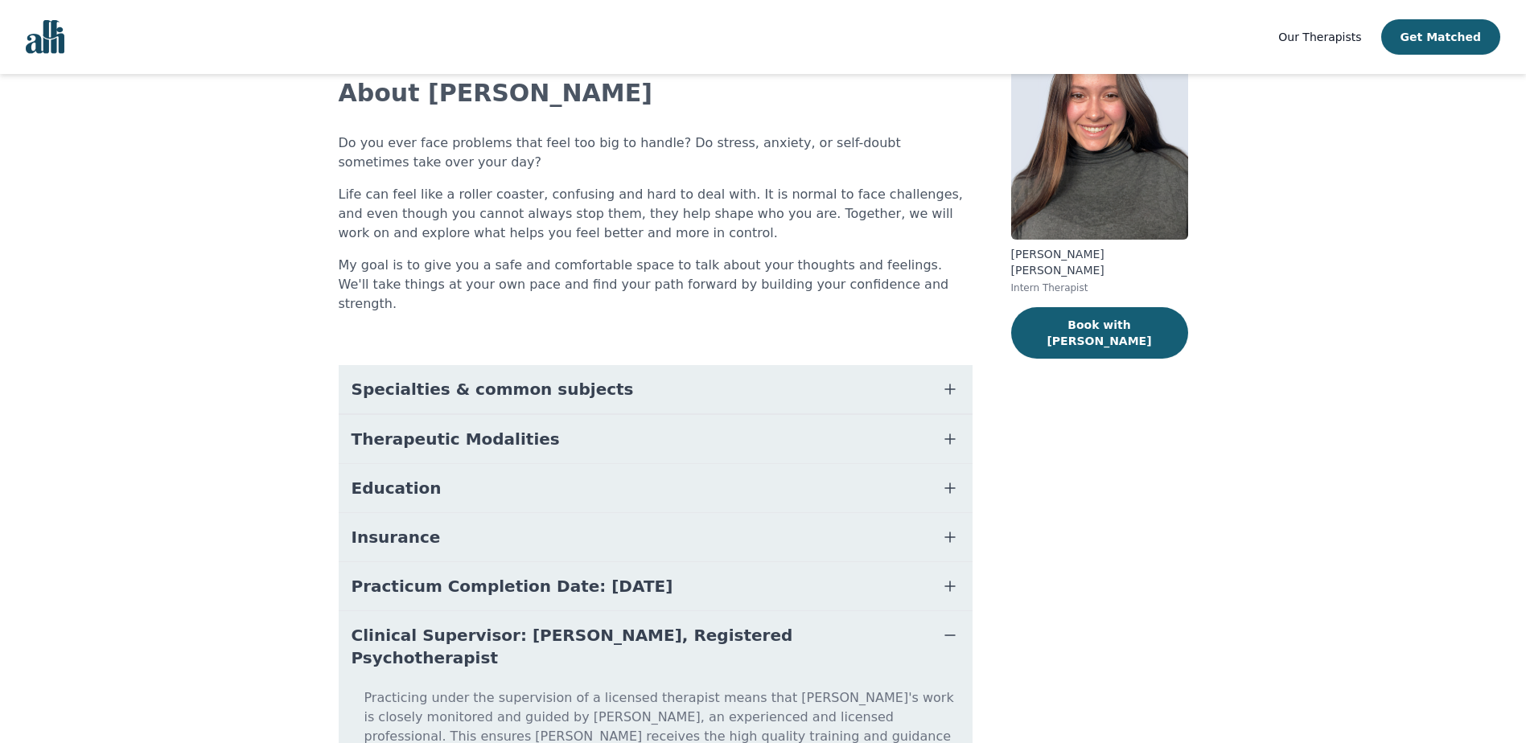
scroll to position [0, 0]
